Goal: Task Accomplishment & Management: Use online tool/utility

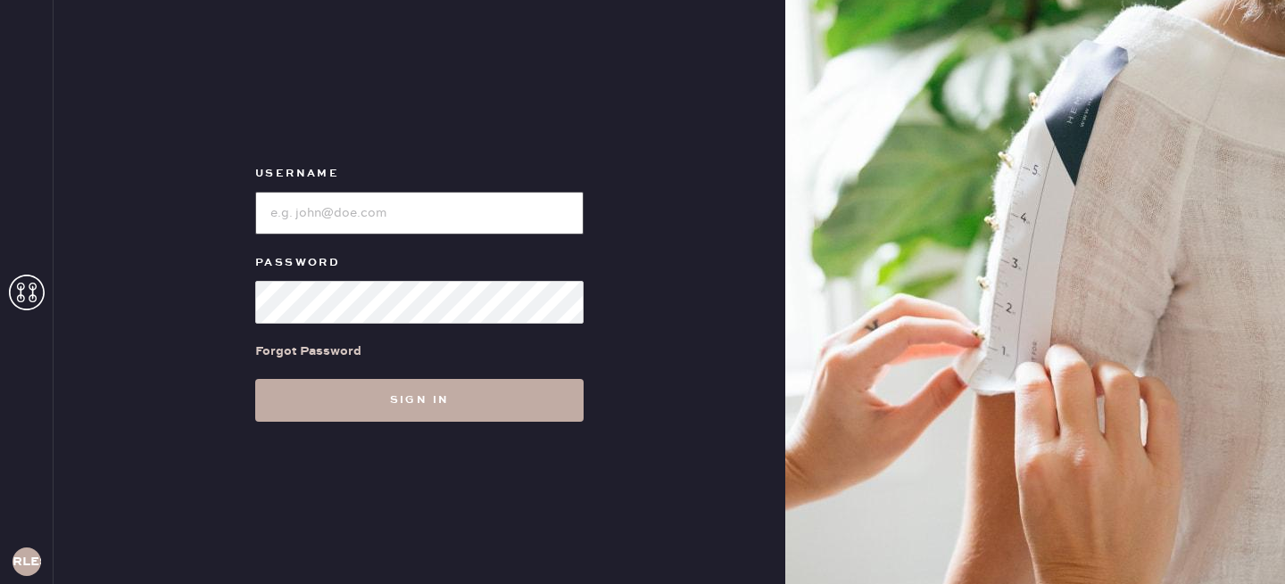
type input "reformationlowereastside"
click at [405, 405] on button "Sign in" at bounding box center [419, 400] width 328 height 43
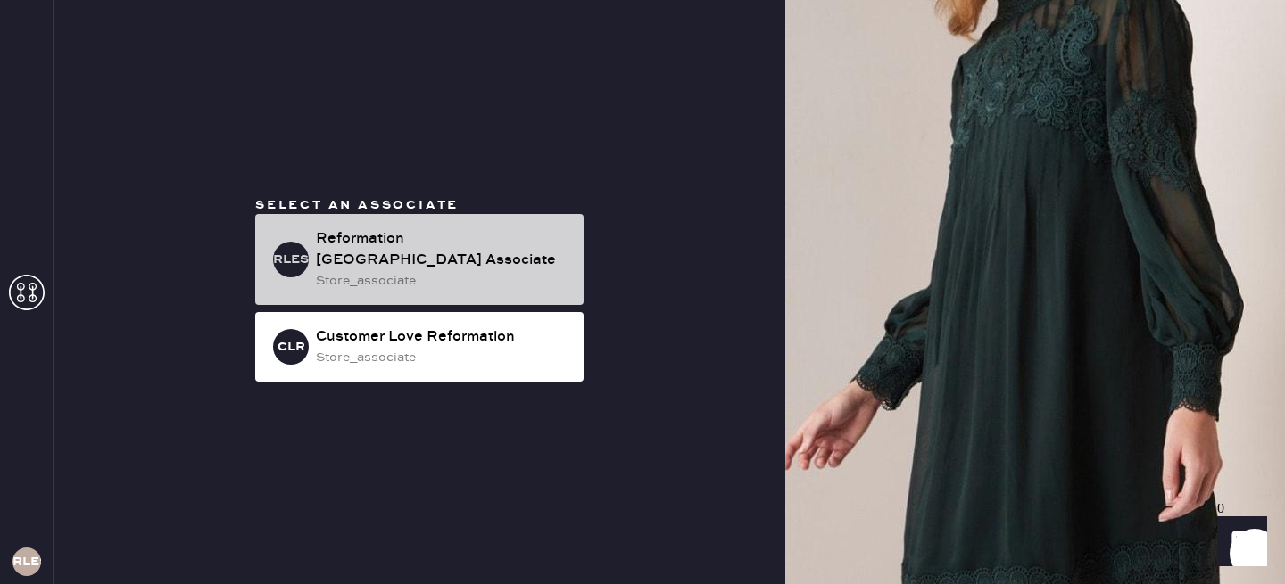
click at [434, 232] on div "Reformation [GEOGRAPHIC_DATA] Associate" at bounding box center [442, 249] width 253 height 43
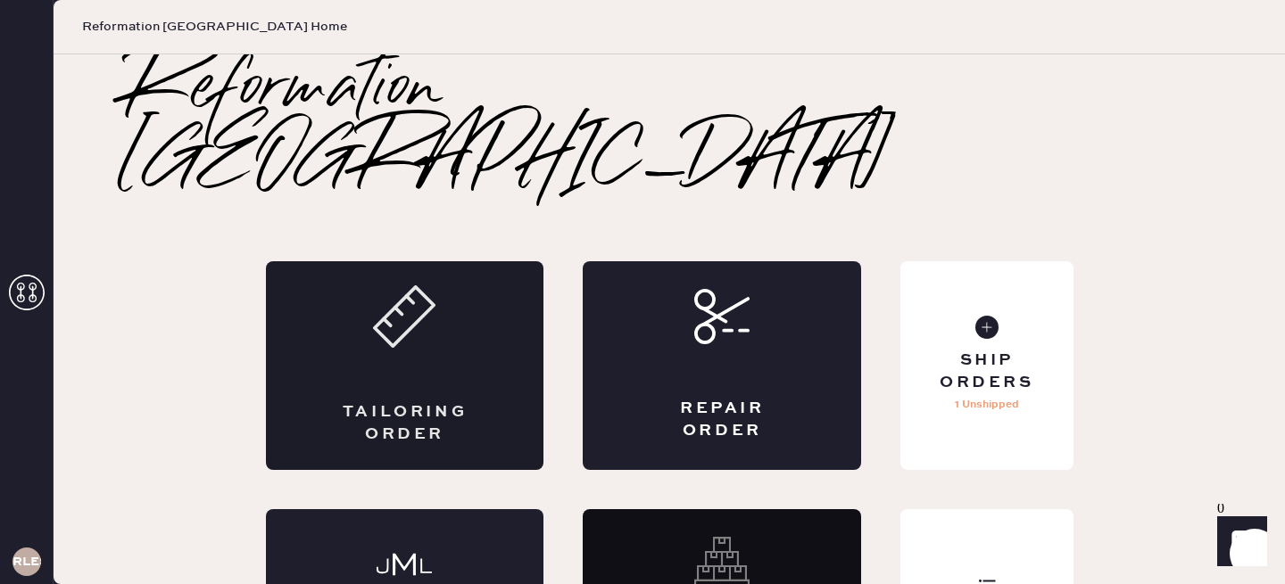
scroll to position [62, 0]
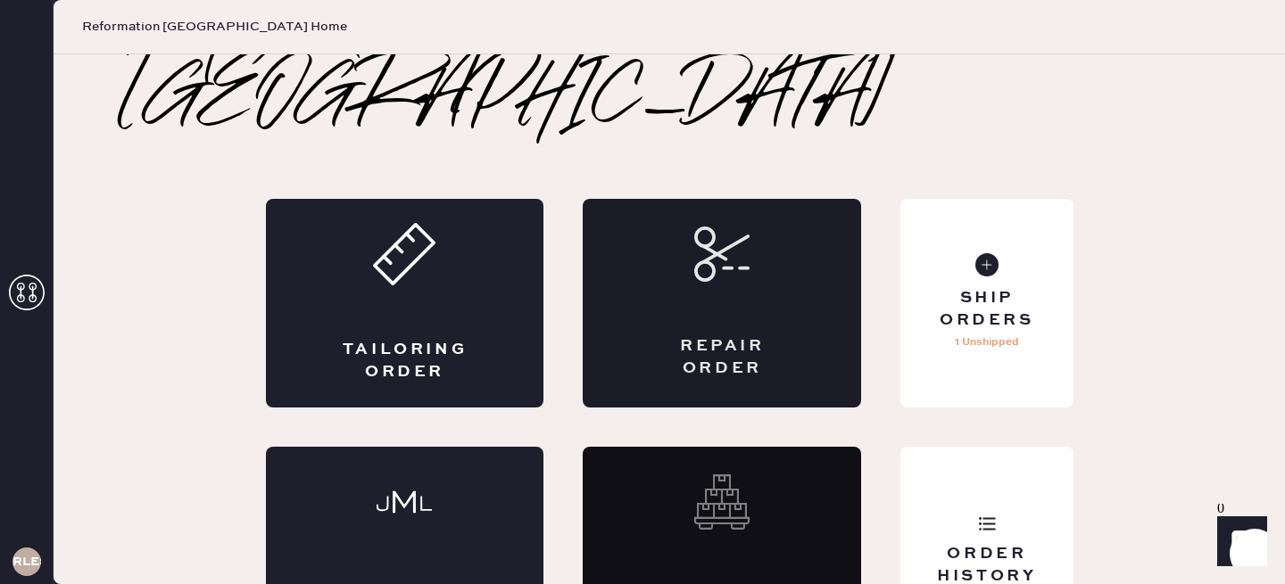
click at [745, 243] on div "Repair Order" at bounding box center [722, 303] width 278 height 209
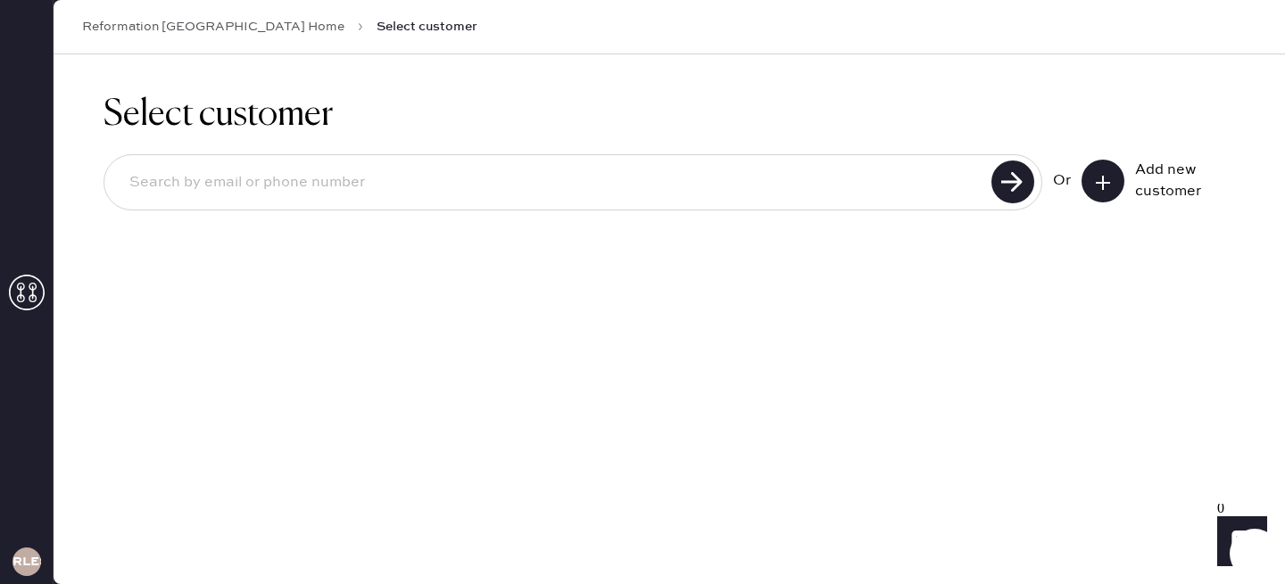
click at [470, 171] on input at bounding box center [550, 182] width 871 height 41
type input "[PERSON_NAME][EMAIL_ADDRESS][DOMAIN_NAME]"
click at [1014, 170] on use at bounding box center [1012, 182] width 43 height 43
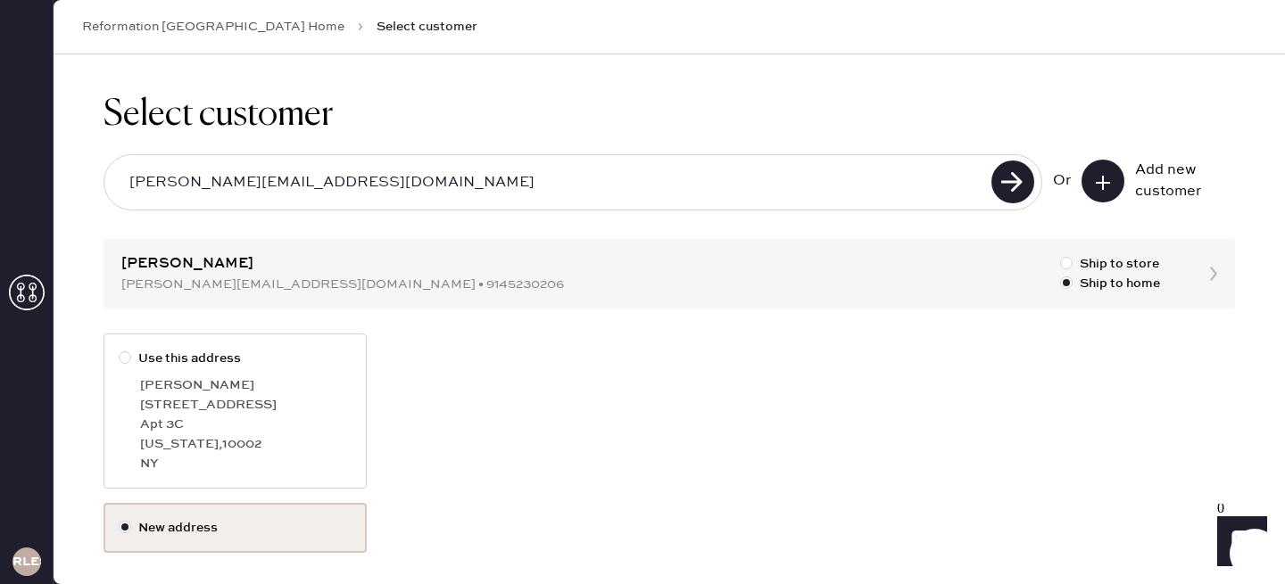
click at [137, 360] on div at bounding box center [129, 359] width 20 height 20
click at [120, 350] on input "Use this address" at bounding box center [119, 349] width 1 height 1
radio input "true"
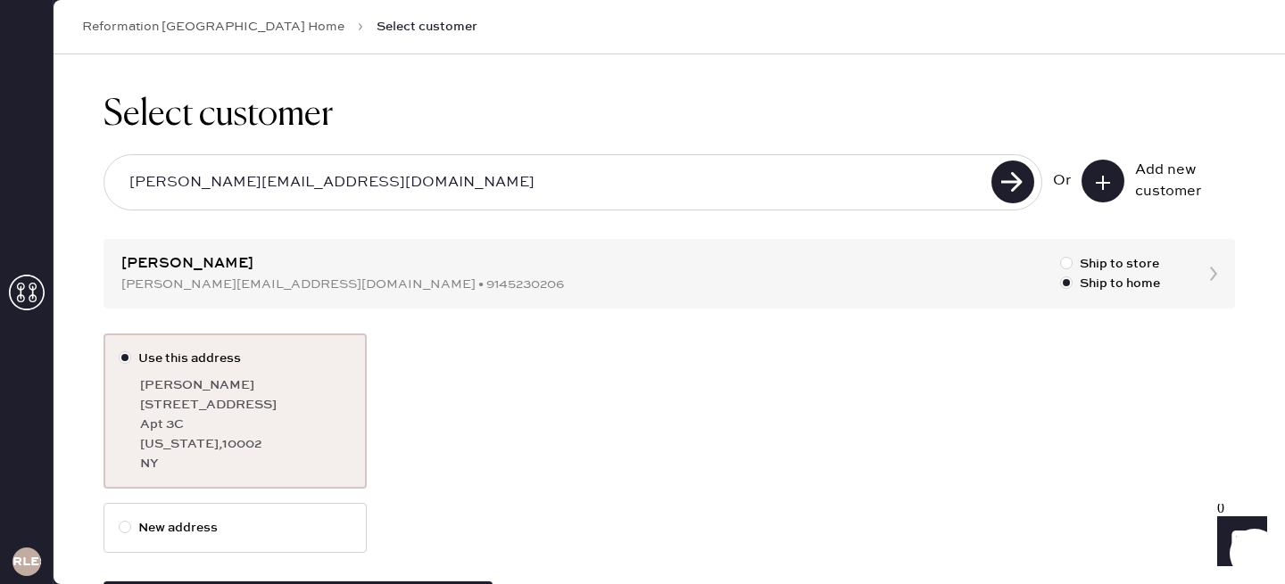
scroll to position [79, 0]
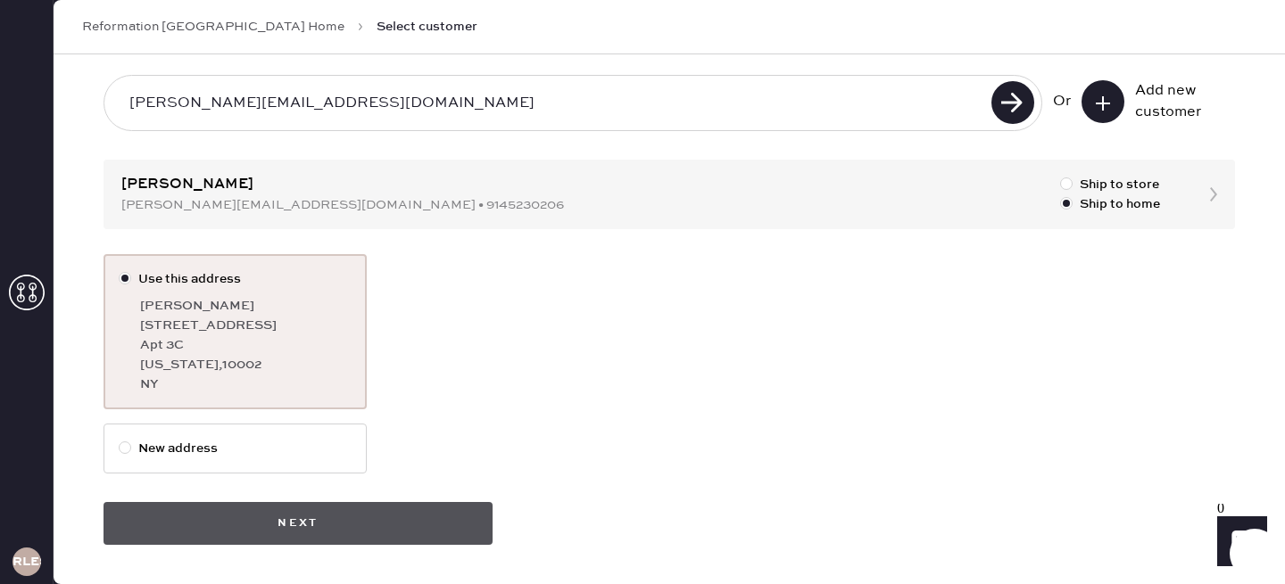
click at [333, 525] on button "Next" at bounding box center [297, 523] width 389 height 43
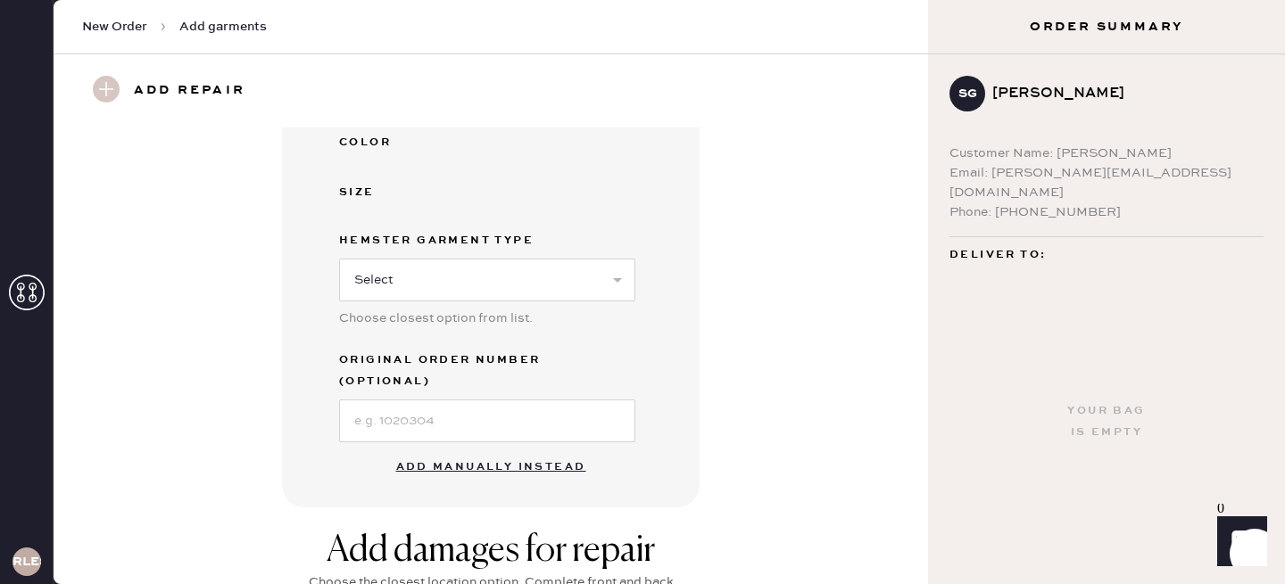
scroll to position [450, 0]
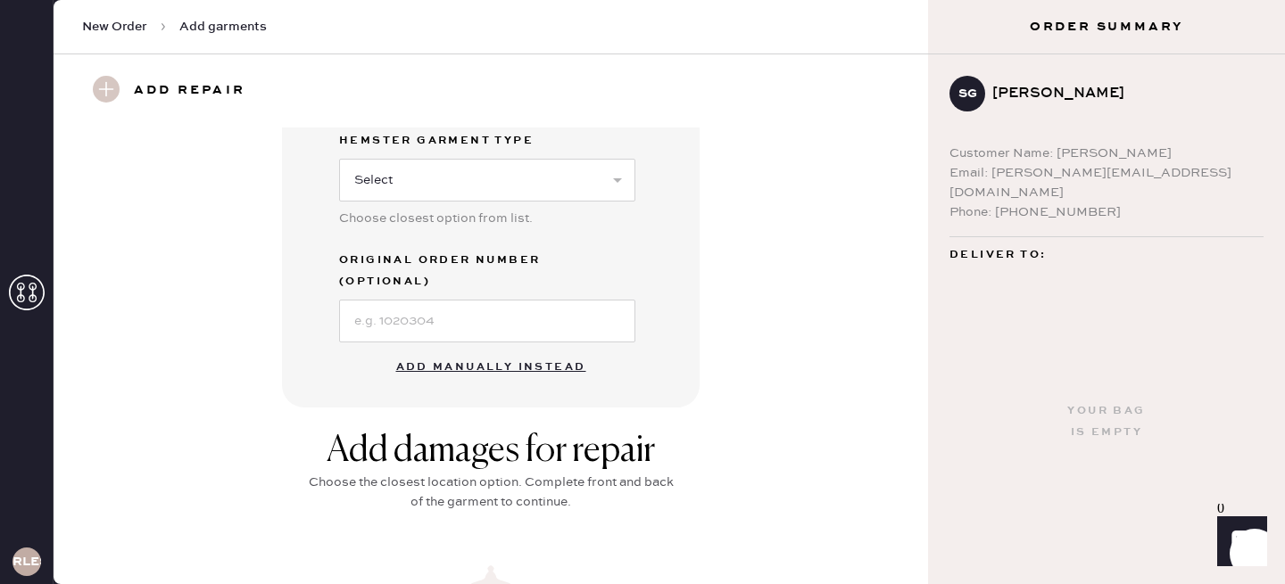
click at [445, 352] on button "Add manually instead" at bounding box center [490, 368] width 211 height 36
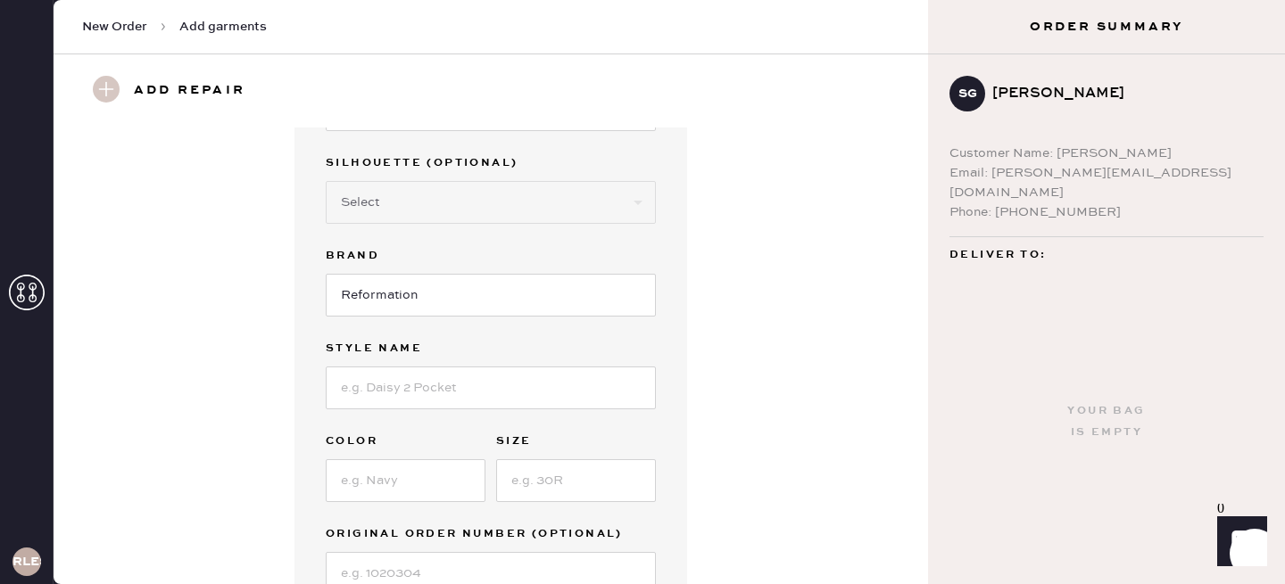
scroll to position [0, 0]
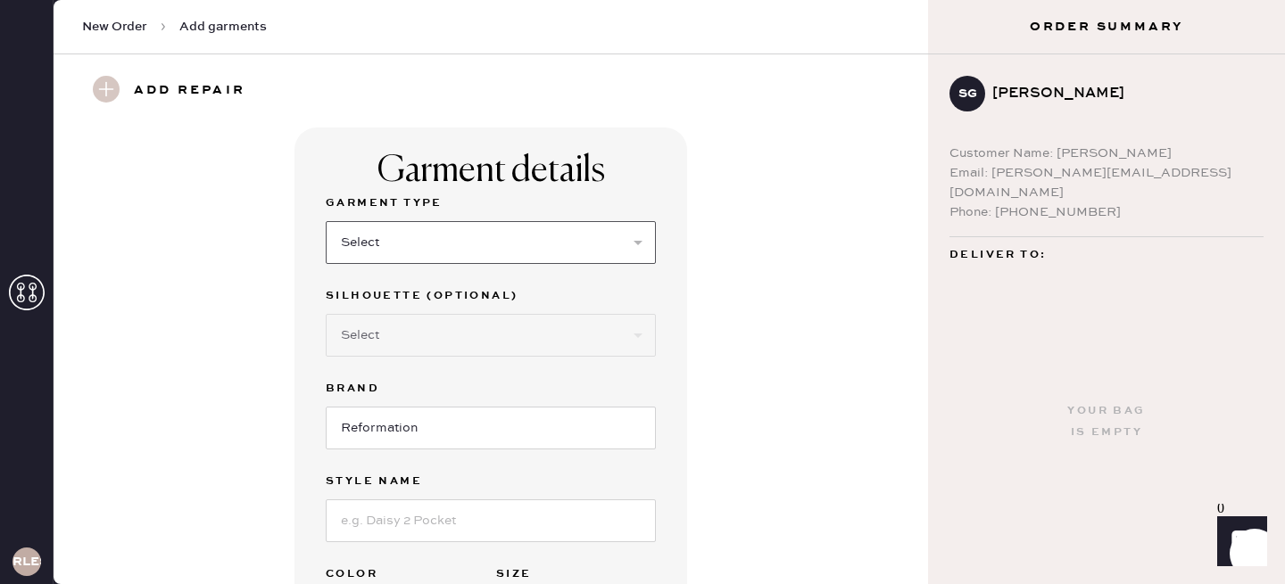
click at [410, 255] on select "Select Basic Skirt Jeans Leggings Pants Shorts Basic Sleeved Dress Basic Sleeve…" at bounding box center [491, 242] width 330 height 43
select select "2"
click at [326, 221] on select "Select Basic Skirt Jeans Leggings Pants Shorts Basic Sleeved Dress Basic Sleeve…" at bounding box center [491, 242] width 330 height 43
click at [423, 338] on select "Select Shorts Cropped Flare Boot Cut Straight Skinny Other" at bounding box center [491, 335] width 330 height 43
select select "7"
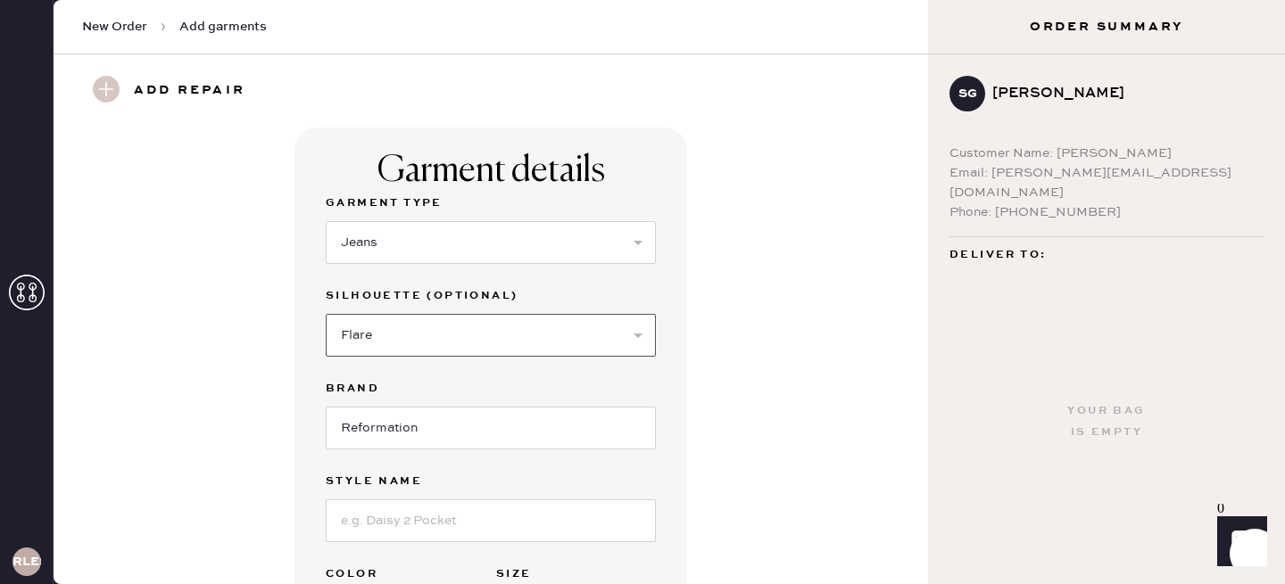
click at [326, 314] on select "Select Shorts Cropped Flare Boot Cut Straight Skinny Other" at bounding box center [491, 335] width 330 height 43
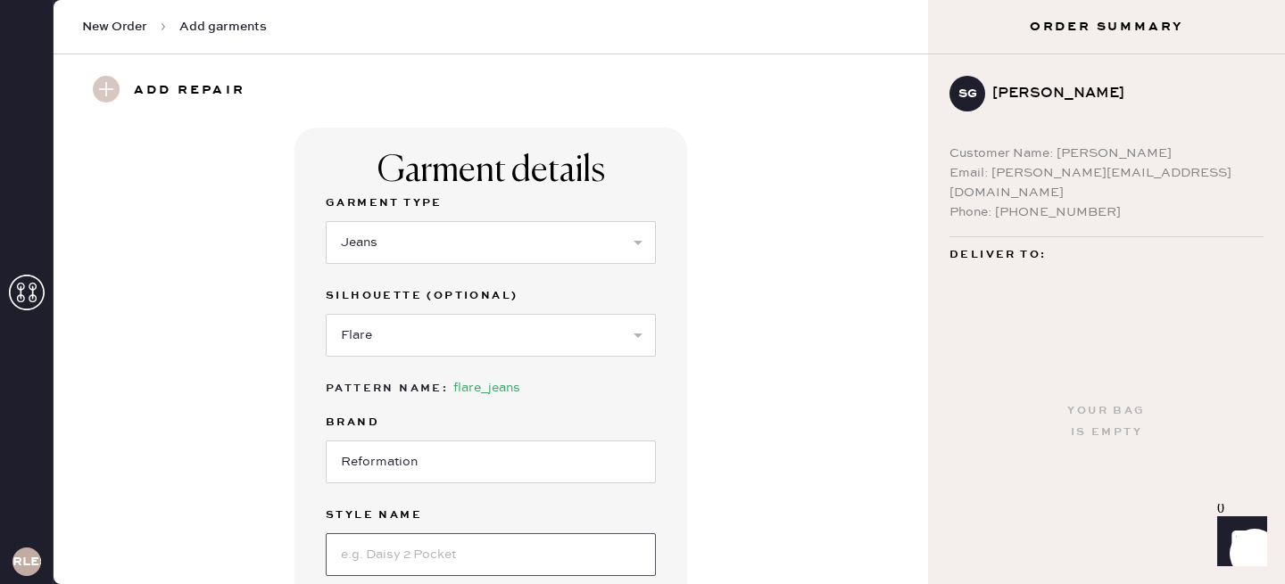
click at [383, 568] on input at bounding box center [491, 555] width 330 height 43
type input "[PERSON_NAME] High Rise Slouchy Jeans"
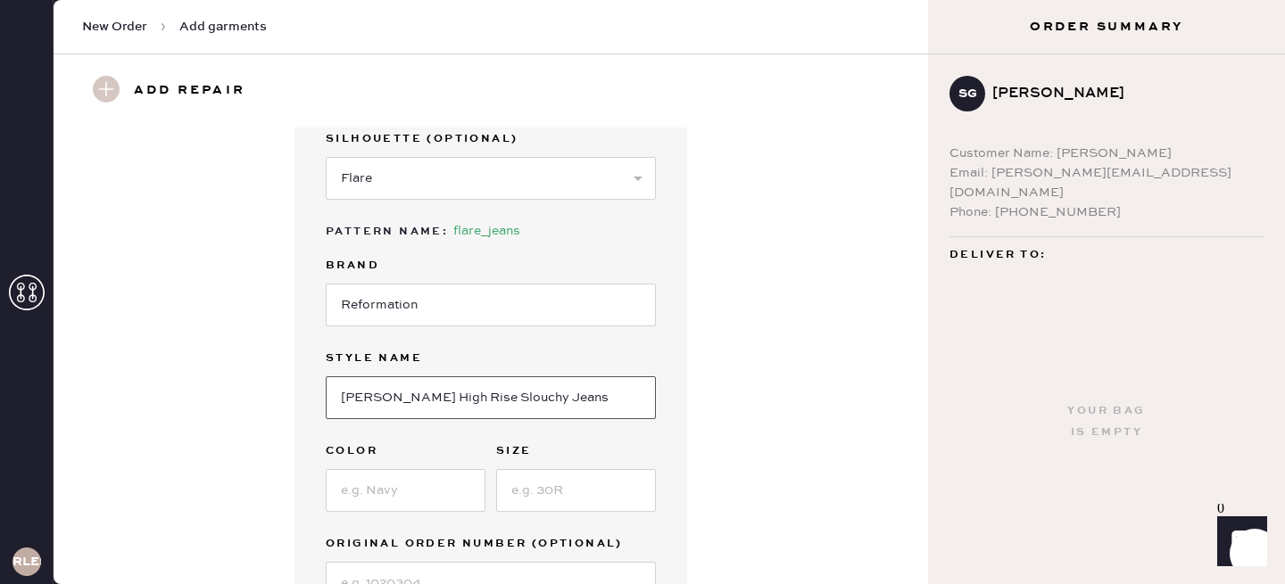
scroll to position [300, 0]
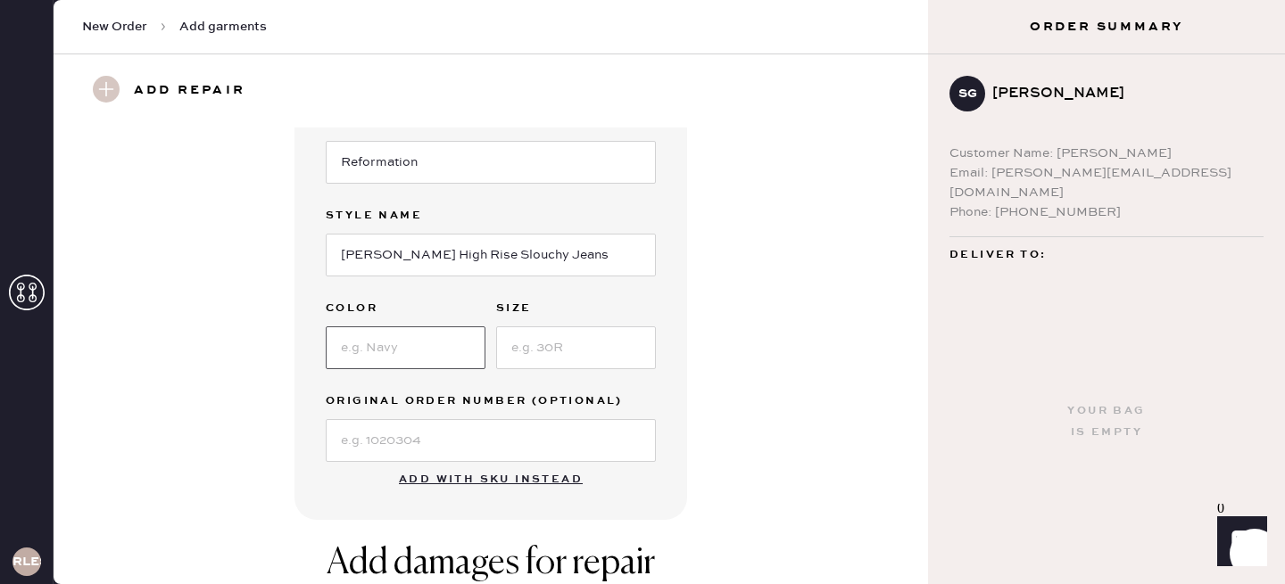
click at [407, 339] on input at bounding box center [406, 348] width 160 height 43
click at [566, 333] on input at bounding box center [576, 348] width 160 height 43
click at [433, 356] on input "27" at bounding box center [406, 348] width 160 height 43
type input "2"
type input "\"
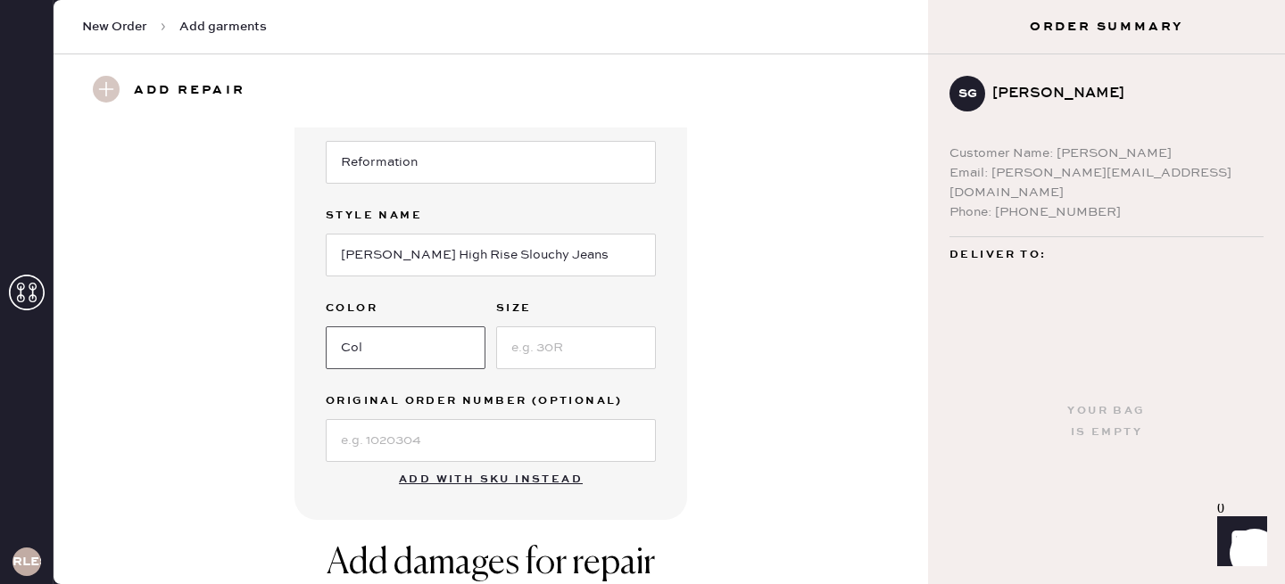
type input "[US_STATE]"
click at [548, 339] on input at bounding box center [576, 348] width 160 height 43
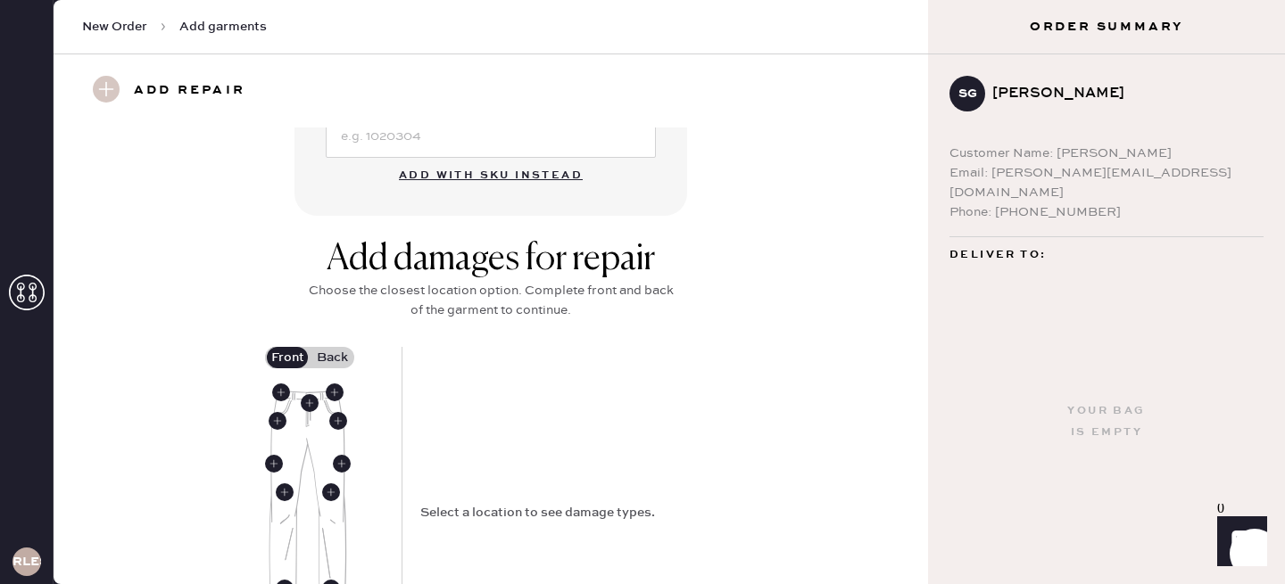
scroll to position [618, 0]
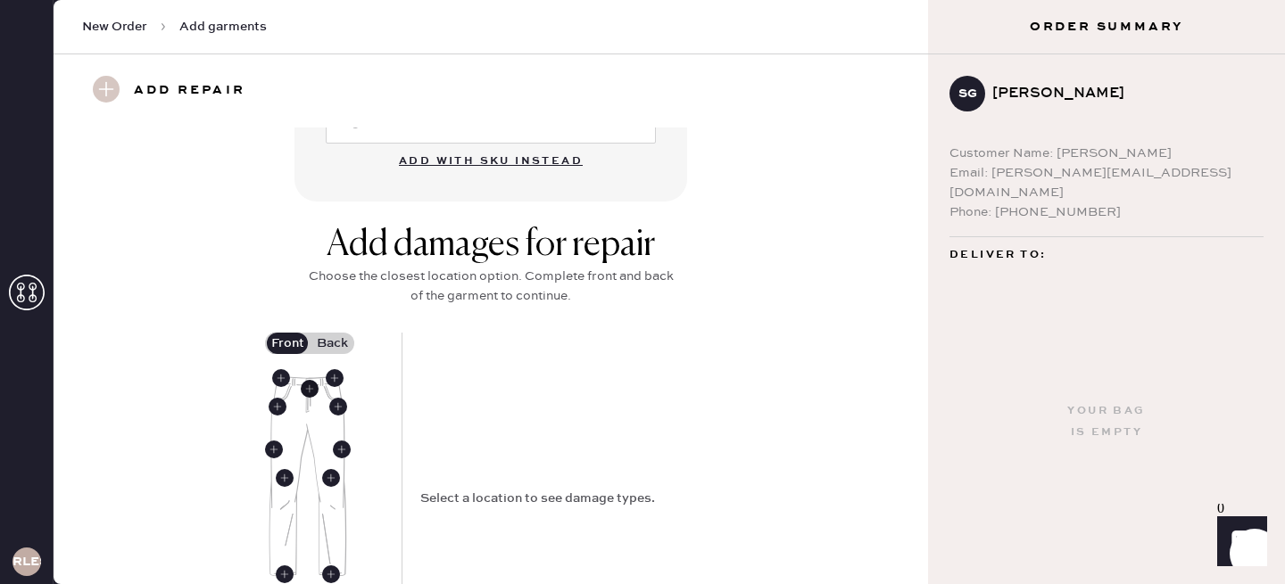
type input "27"
click at [308, 388] on use at bounding box center [310, 389] width 18 height 18
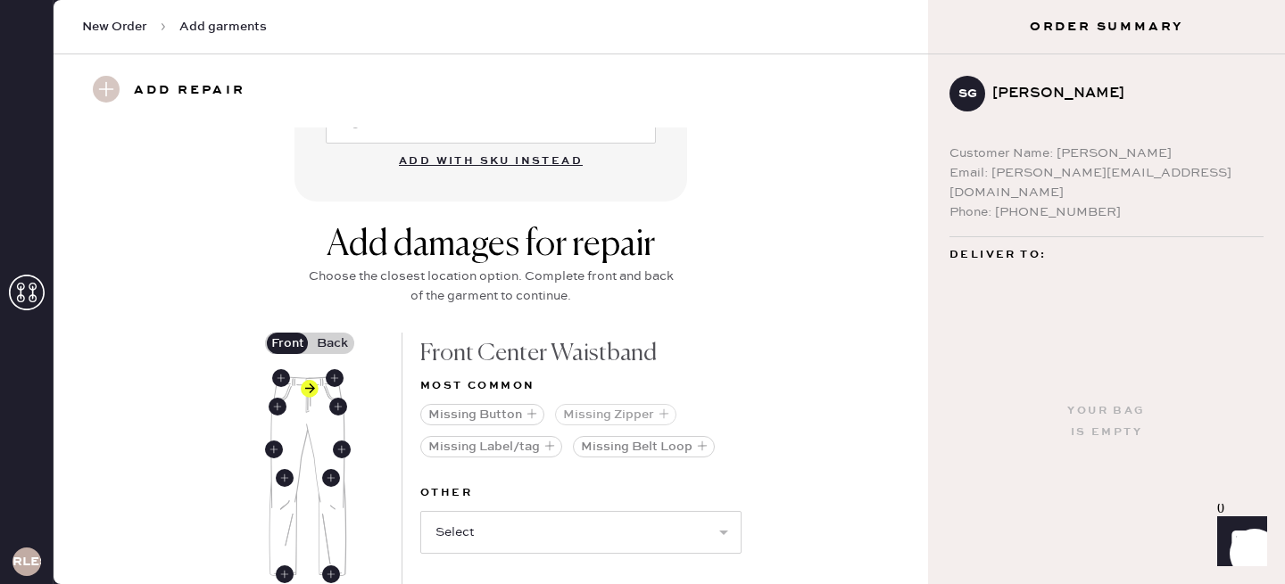
click at [602, 415] on button "Missing Zipper" at bounding box center [615, 414] width 121 height 21
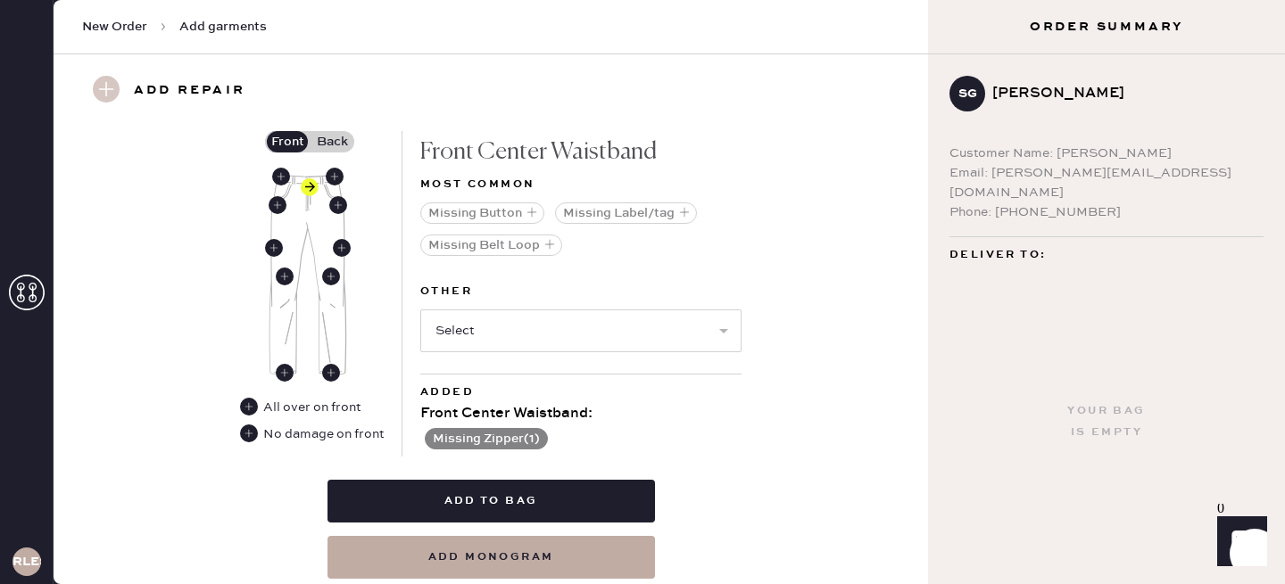
scroll to position [828, 0]
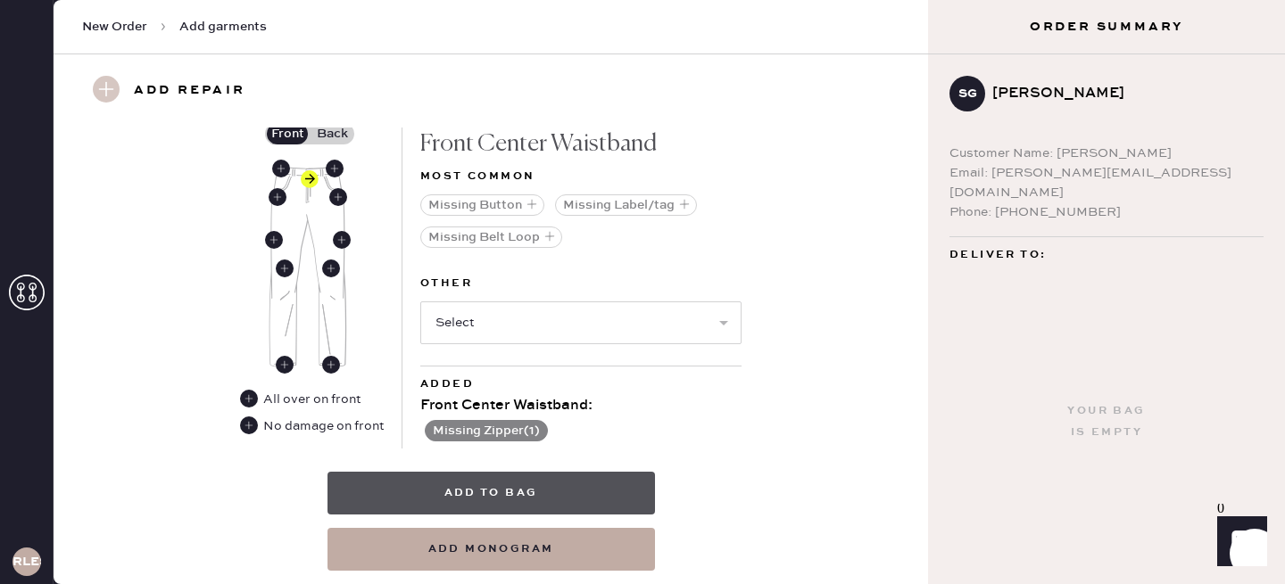
click at [481, 496] on button "Add to bag" at bounding box center [490, 493] width 327 height 43
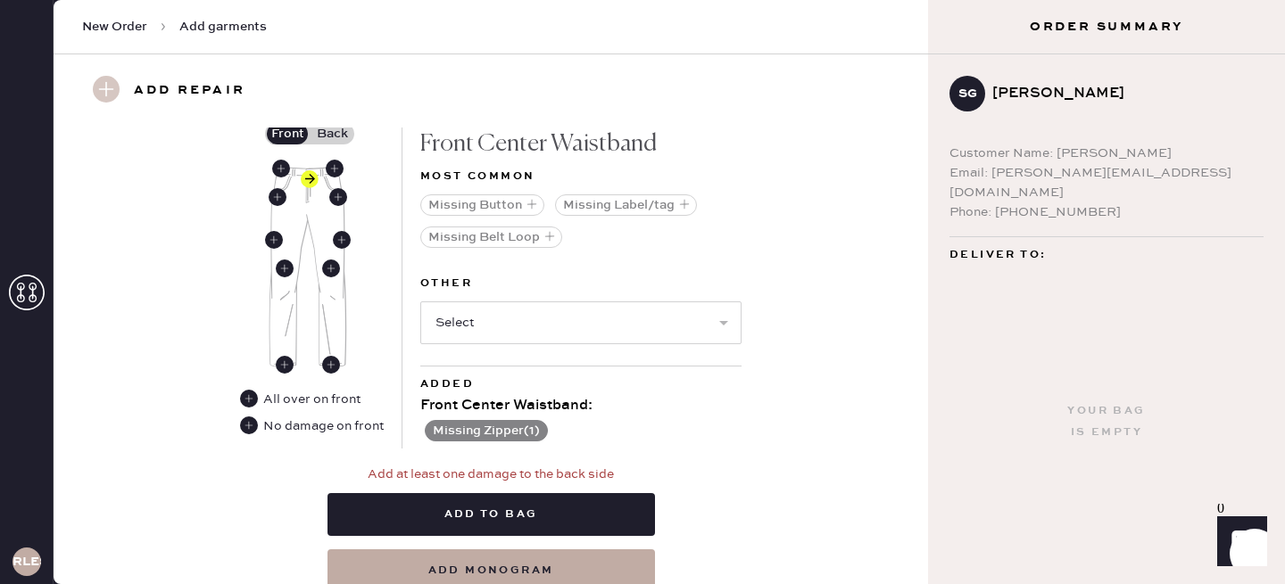
click at [334, 136] on label "Back" at bounding box center [332, 133] width 45 height 21
click at [332, 134] on input "Back" at bounding box center [332, 134] width 0 height 0
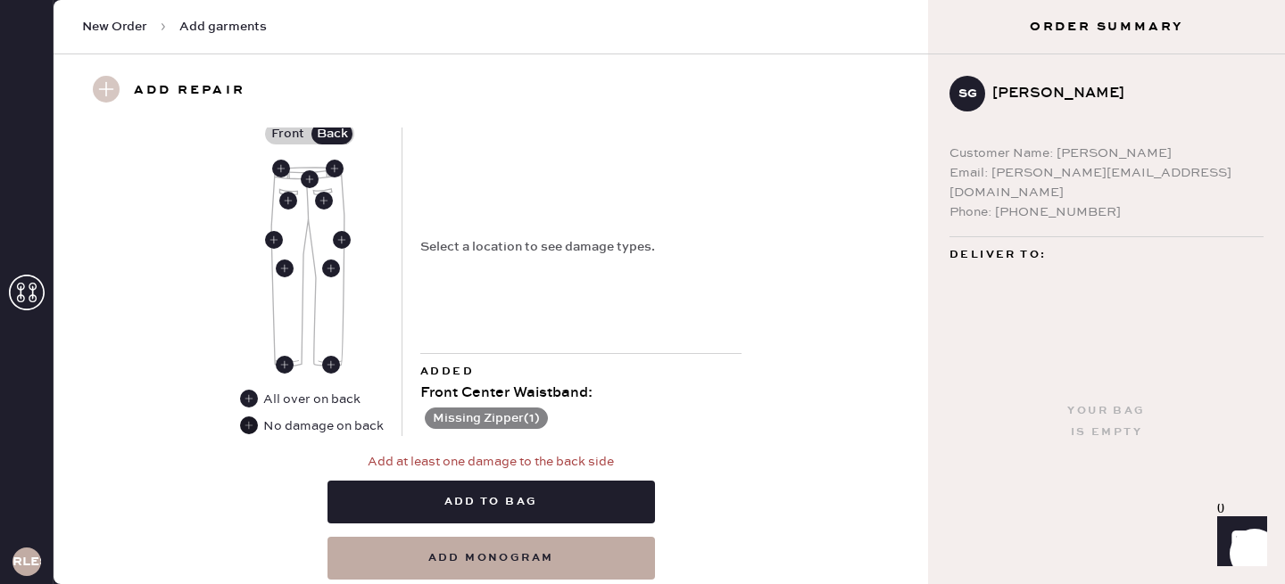
click at [246, 425] on use at bounding box center [249, 426] width 18 height 18
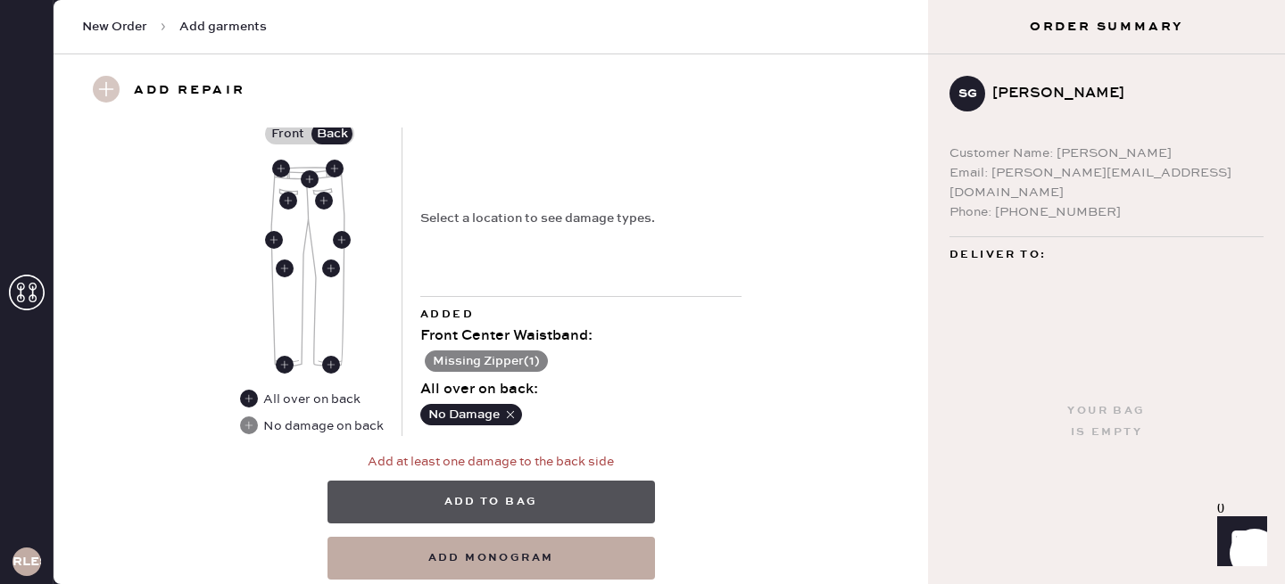
click at [523, 501] on button "Add to bag" at bounding box center [490, 502] width 327 height 43
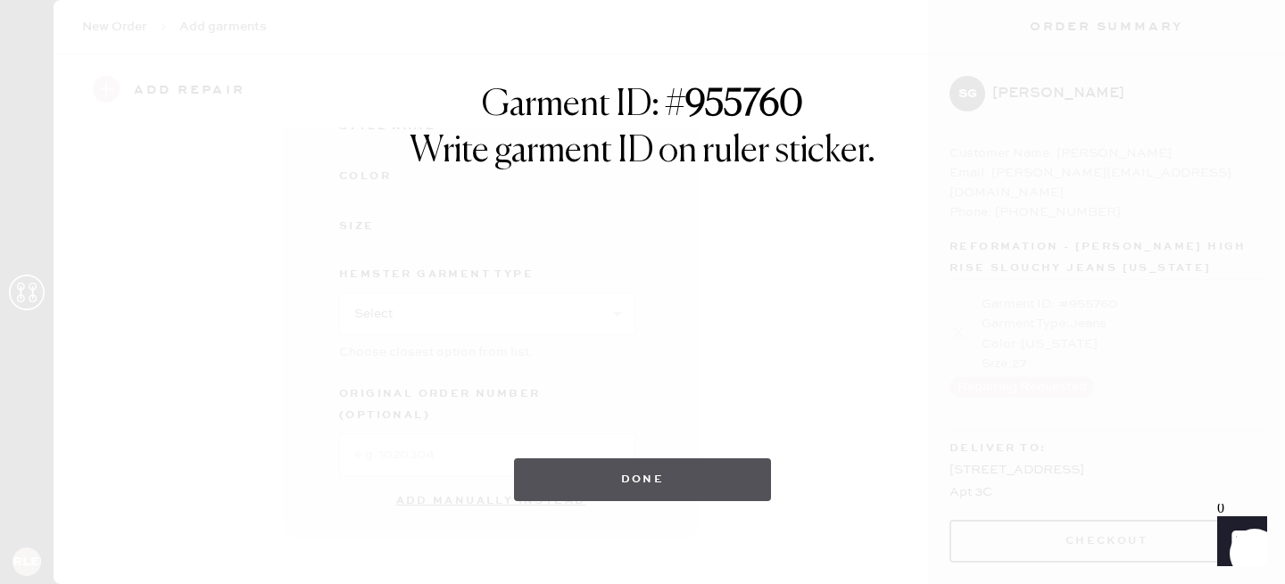
scroll to position [294, 0]
